Goal: Information Seeking & Learning: Learn about a topic

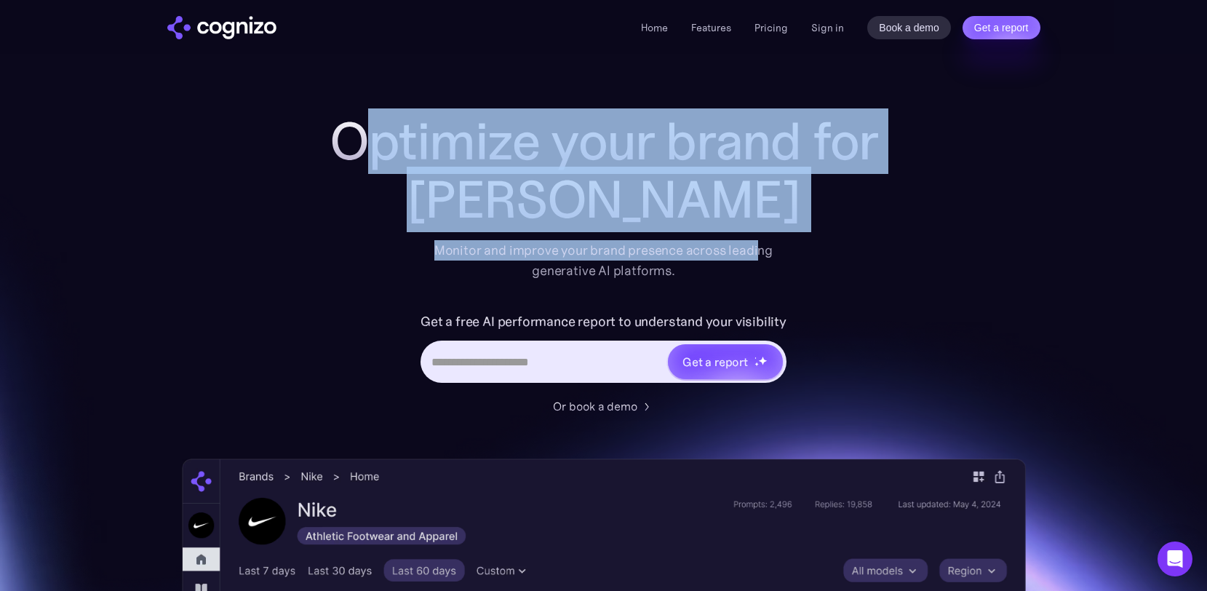
drag, startPoint x: 368, startPoint y: 135, endPoint x: 756, endPoint y: 258, distance: 406.8
click at [756, 258] on div "Optimize your brand for Claude Monitor and improve your brand presence across l…" at bounding box center [604, 196] width 582 height 169
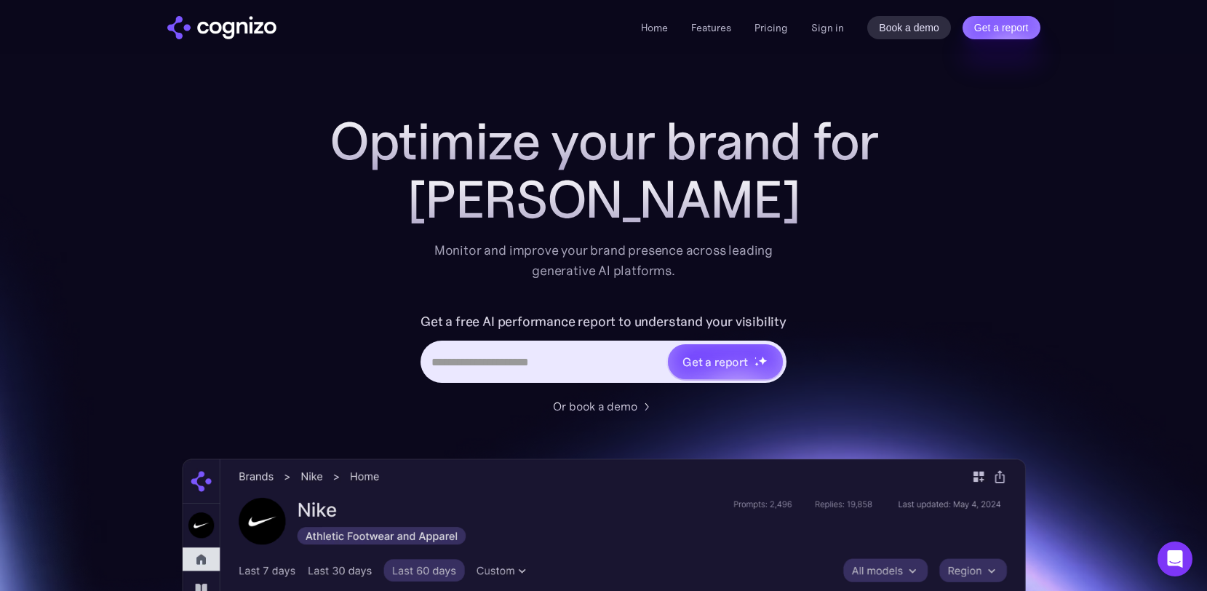
click at [961, 316] on div "Optimize your brand for Claude Monitor and improve your brand presence across l…" at bounding box center [604, 590] width 844 height 956
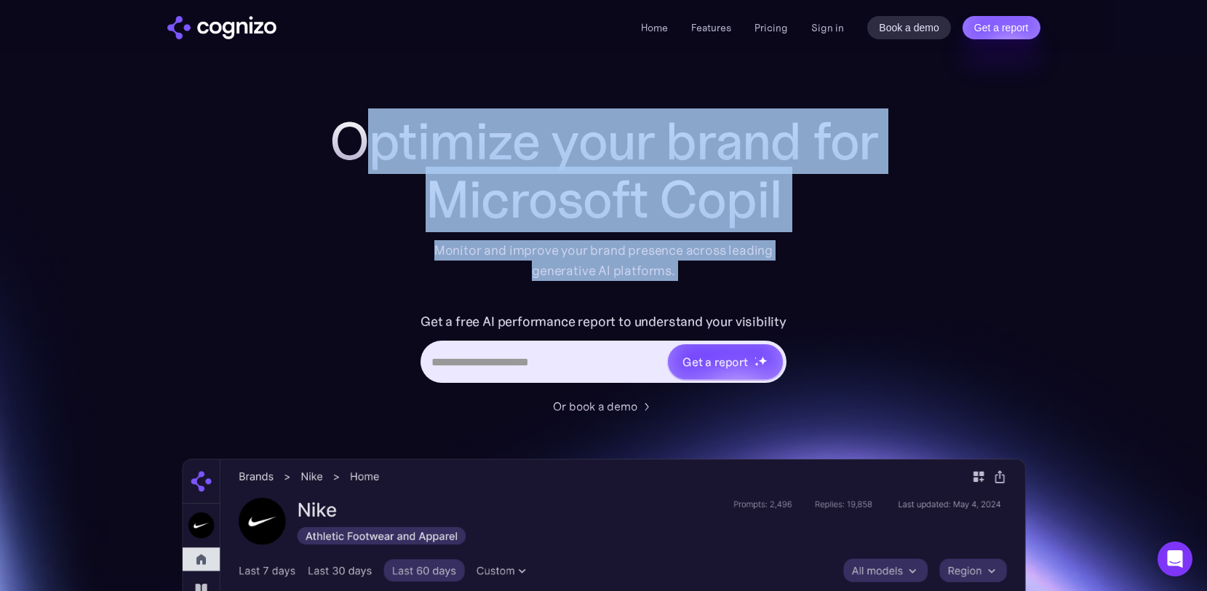
drag, startPoint x: 352, startPoint y: 137, endPoint x: 871, endPoint y: 291, distance: 541.2
click at [871, 288] on div "Optimize your brand for Microsoft Copil Monitor and improve your brand presence…" at bounding box center [604, 263] width 582 height 303
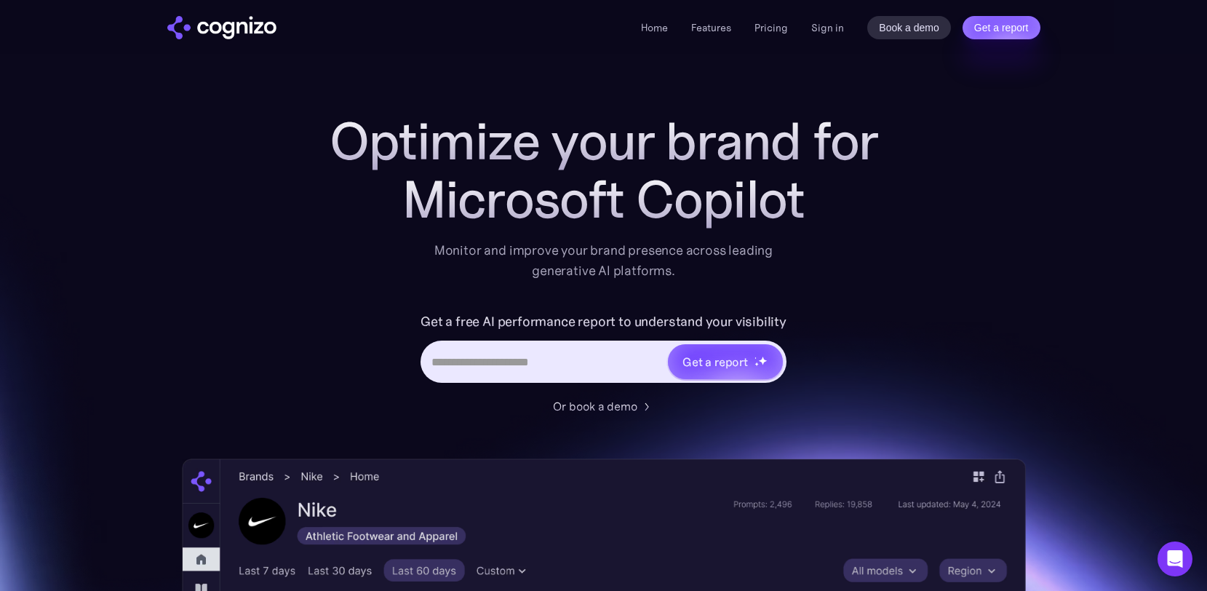
click at [941, 326] on div "Optimize your brand for Microsoft Copilot Monitor and improve your brand presen…" at bounding box center [604, 590] width 844 height 956
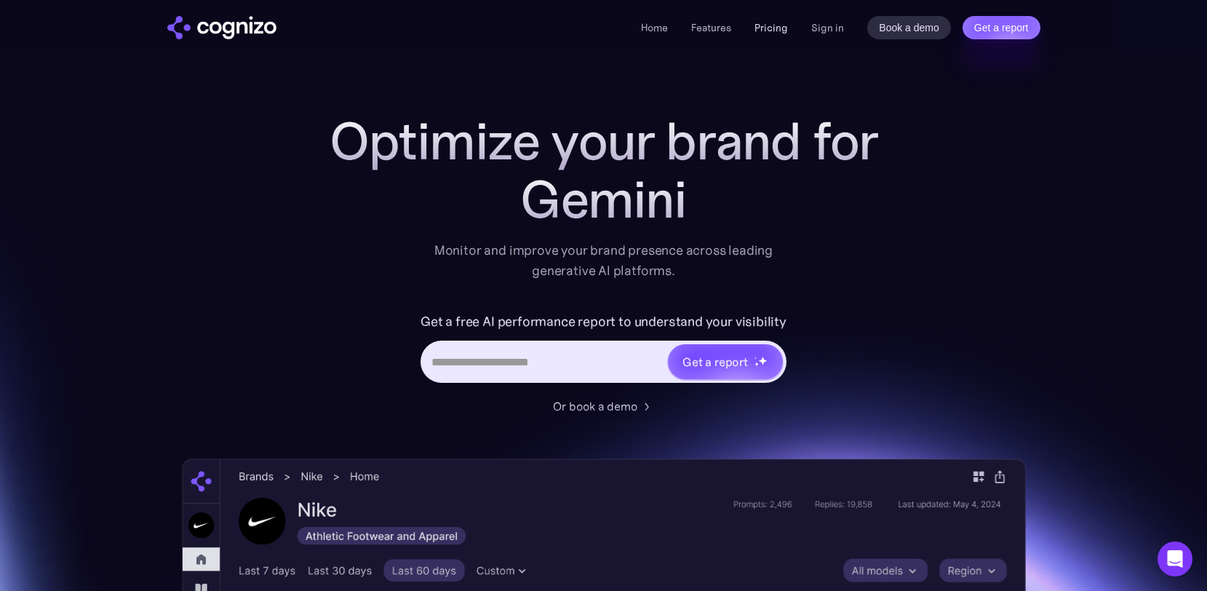
click at [774, 26] on link "Pricing" at bounding box center [771, 27] width 33 height 13
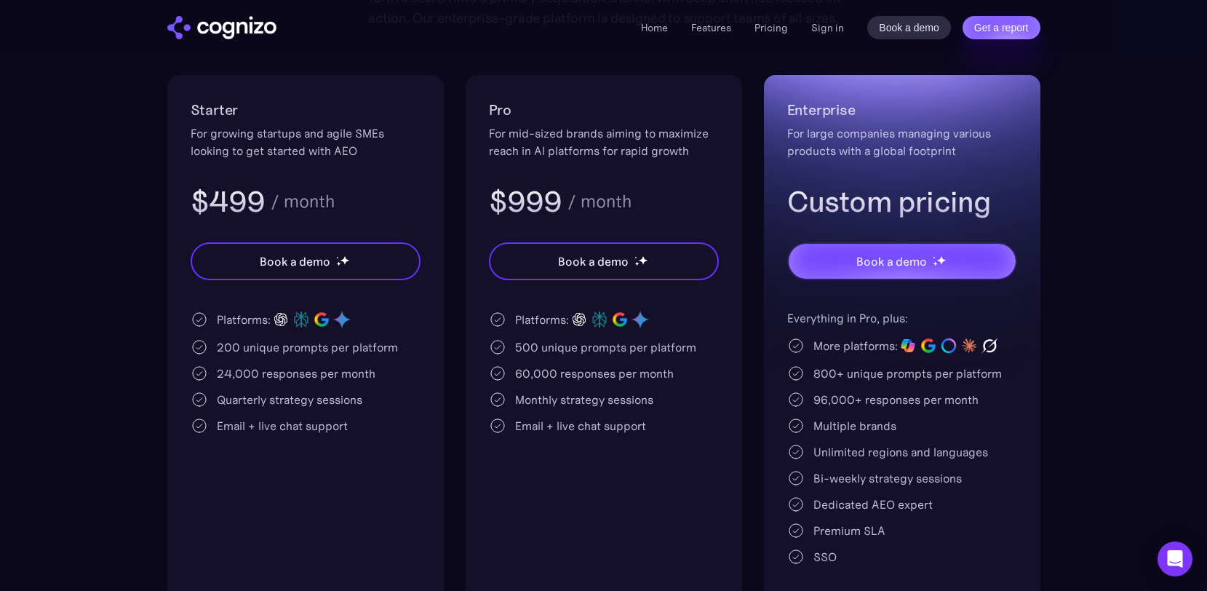
scroll to position [273, 0]
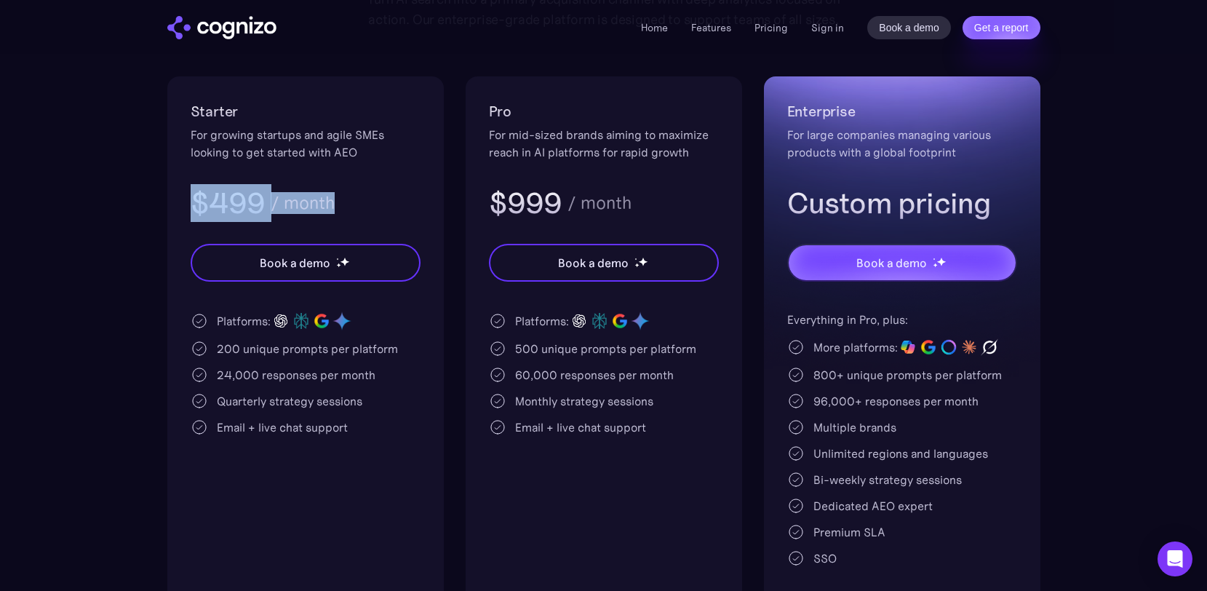
drag, startPoint x: 184, startPoint y: 201, endPoint x: 319, endPoint y: 220, distance: 135.9
click at [319, 220] on div "Starter For growing startups and agile SMEs looking to get started with AEO $49…" at bounding box center [305, 343] width 276 height 534
click at [319, 220] on div "$499 / month" at bounding box center [306, 203] width 230 height 38
drag, startPoint x: 351, startPoint y: 211, endPoint x: 60, endPoint y: 160, distance: 296.2
click at [57, 160] on section "Pricing Scalable plans that grow with you Turn AI search into a primary acquisi…" at bounding box center [603, 224] width 1207 height 771
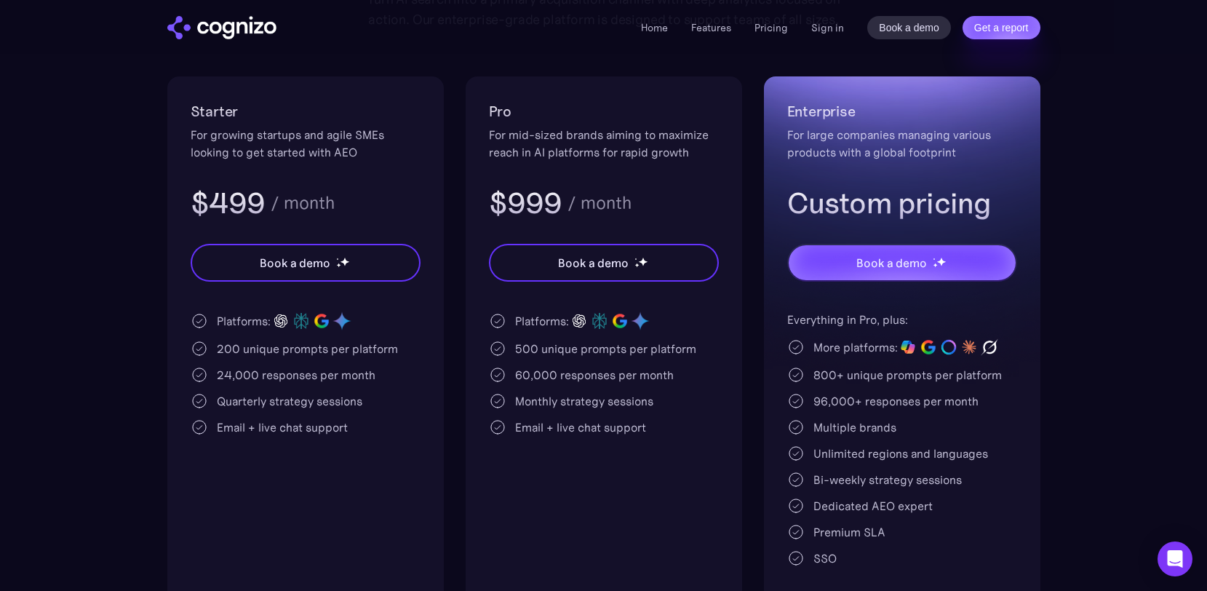
click at [181, 210] on div "Starter For growing startups and agile SMEs looking to get started with AEO $49…" at bounding box center [305, 343] width 276 height 534
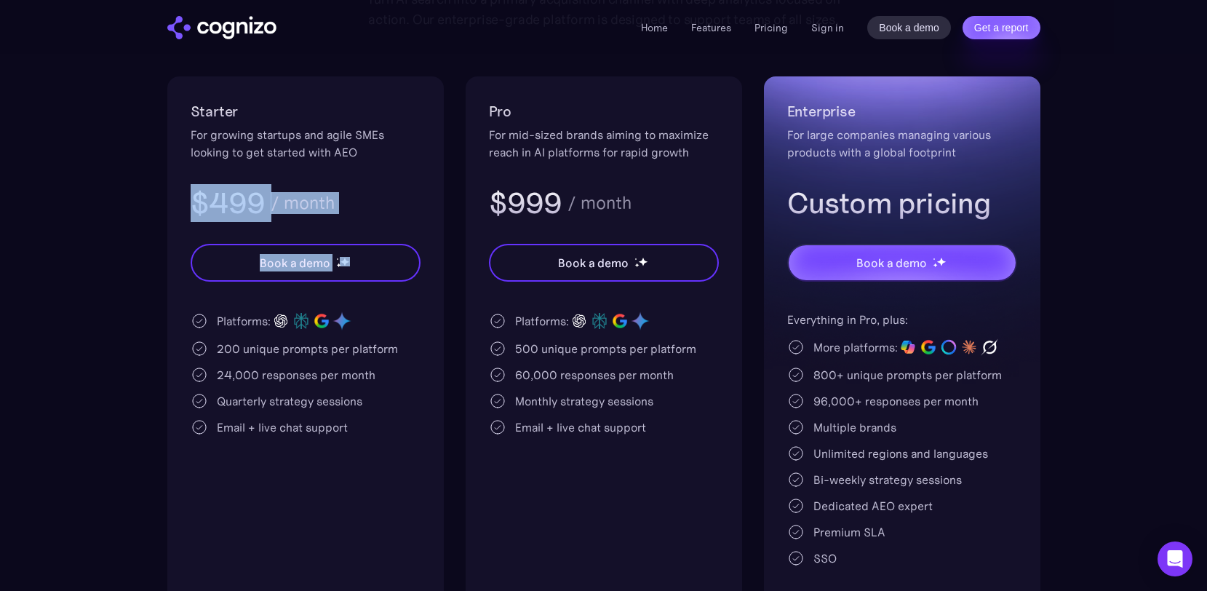
drag, startPoint x: 181, startPoint y: 210, endPoint x: 391, endPoint y: 224, distance: 210.8
click at [391, 224] on div "Starter For growing startups and agile SMEs looking to get started with AEO $49…" at bounding box center [305, 343] width 276 height 534
click at [370, 200] on div "$499 / month" at bounding box center [306, 203] width 230 height 38
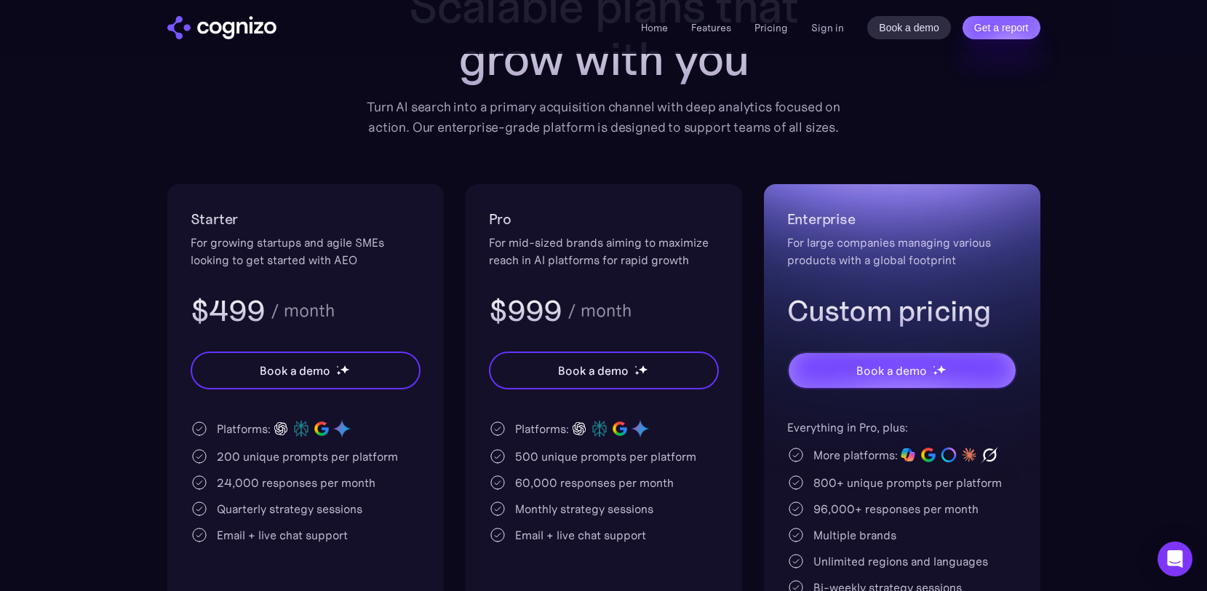
scroll to position [159, 0]
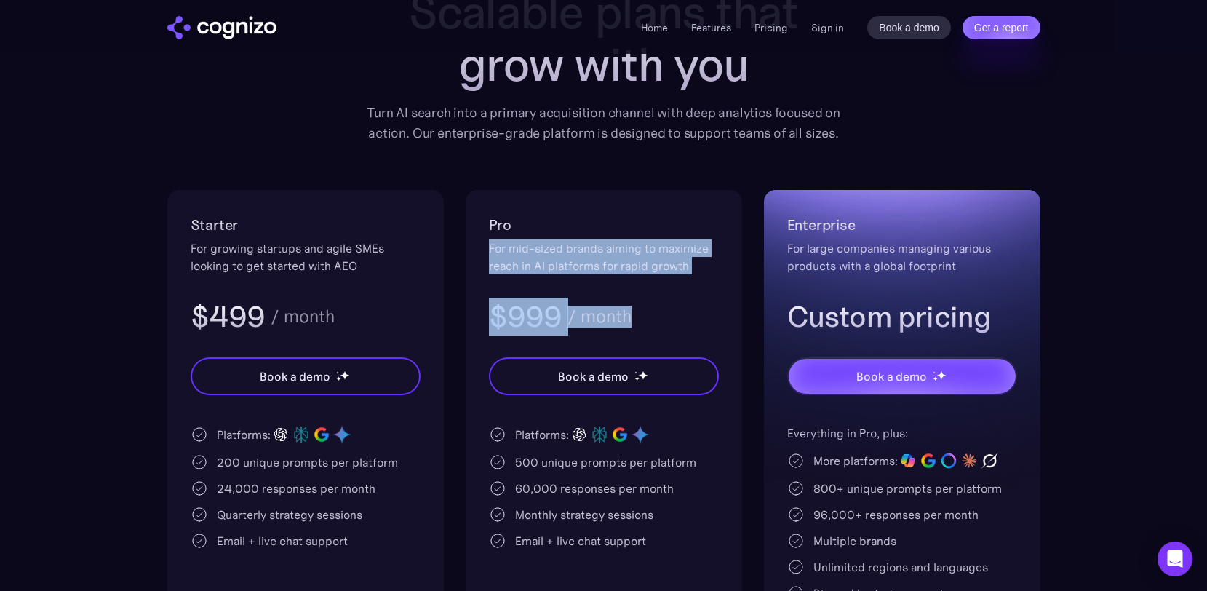
drag, startPoint x: 490, startPoint y: 247, endPoint x: 712, endPoint y: 318, distance: 232.9
click at [712, 318] on div "Pro For mid-sized brands aiming to maximize reach in AI platforms for rapid gro…" at bounding box center [604, 274] width 230 height 122
click at [496, 250] on div "For mid-sized brands aiming to maximize reach in AI platforms for rapid growth" at bounding box center [604, 256] width 230 height 35
drag, startPoint x: 496, startPoint y: 250, endPoint x: 731, endPoint y: 330, distance: 248.0
click at [728, 329] on div "Pro For mid-sized brands aiming to maximize reach in AI platforms for rapid gro…" at bounding box center [604, 457] width 276 height 534
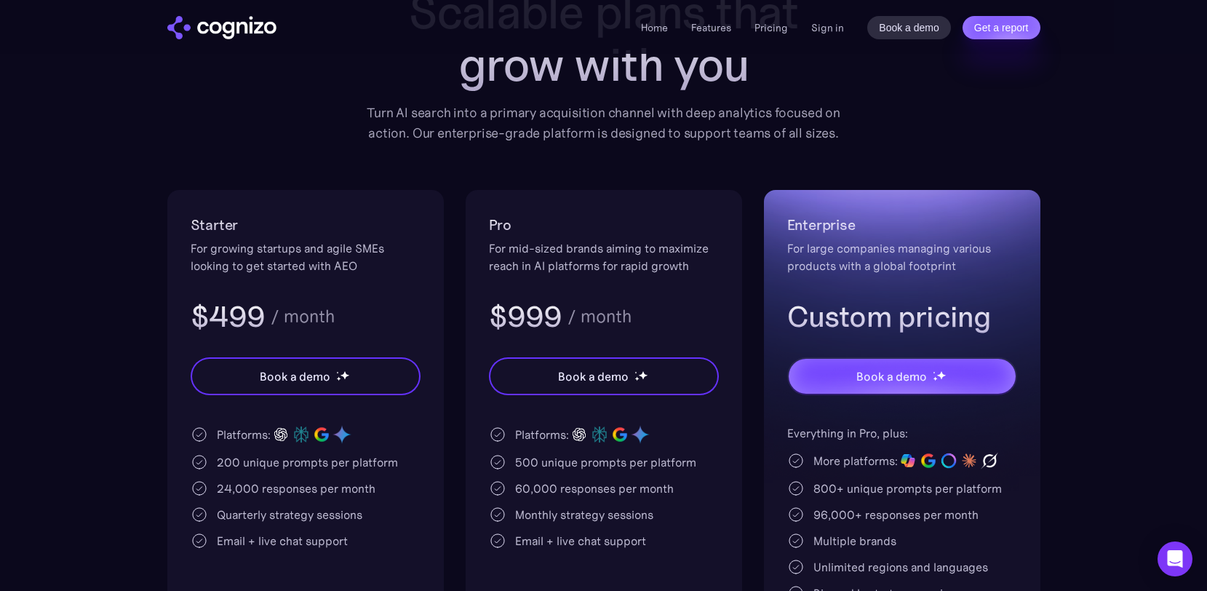
click at [565, 236] on h2 "Pro" at bounding box center [604, 224] width 230 height 23
